Goal: Task Accomplishment & Management: Manage account settings

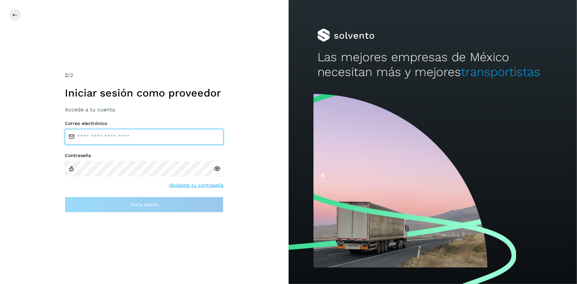
click at [96, 141] on input "email" at bounding box center [144, 137] width 159 height 16
type input "**********"
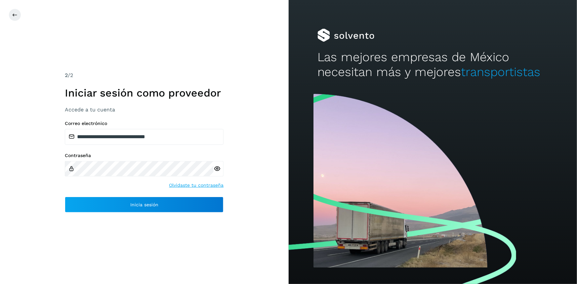
click at [216, 167] on icon at bounding box center [216, 168] width 7 height 7
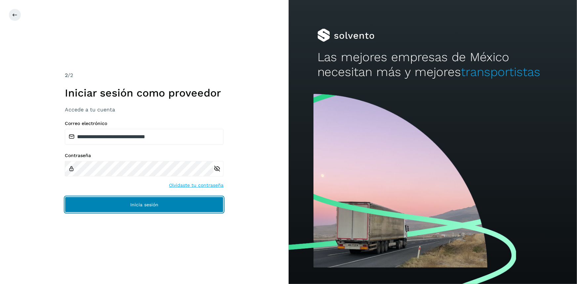
click at [152, 202] on button "Inicia sesión" at bounding box center [144, 205] width 159 height 16
click at [126, 205] on button "Inicia sesión" at bounding box center [144, 205] width 159 height 16
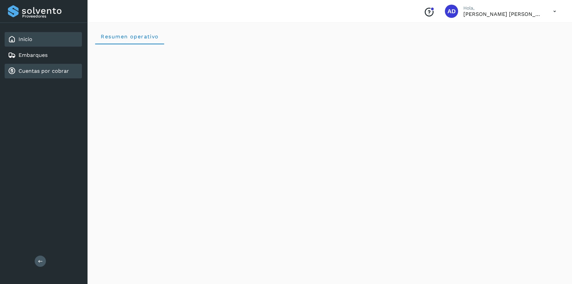
click at [25, 69] on link "Cuentas por cobrar" at bounding box center [44, 71] width 51 height 6
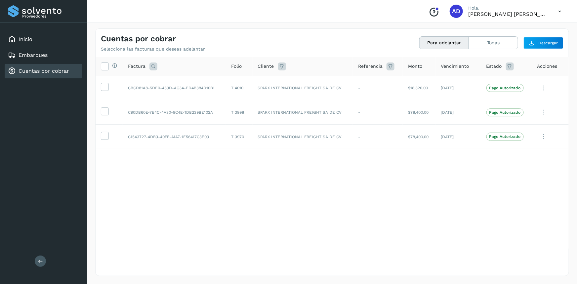
click at [560, 11] on icon at bounding box center [559, 12] width 14 height 14
click at [505, 30] on div "Cerrar sesión" at bounding box center [526, 29] width 79 height 13
